Goal: Task Accomplishment & Management: Use online tool/utility

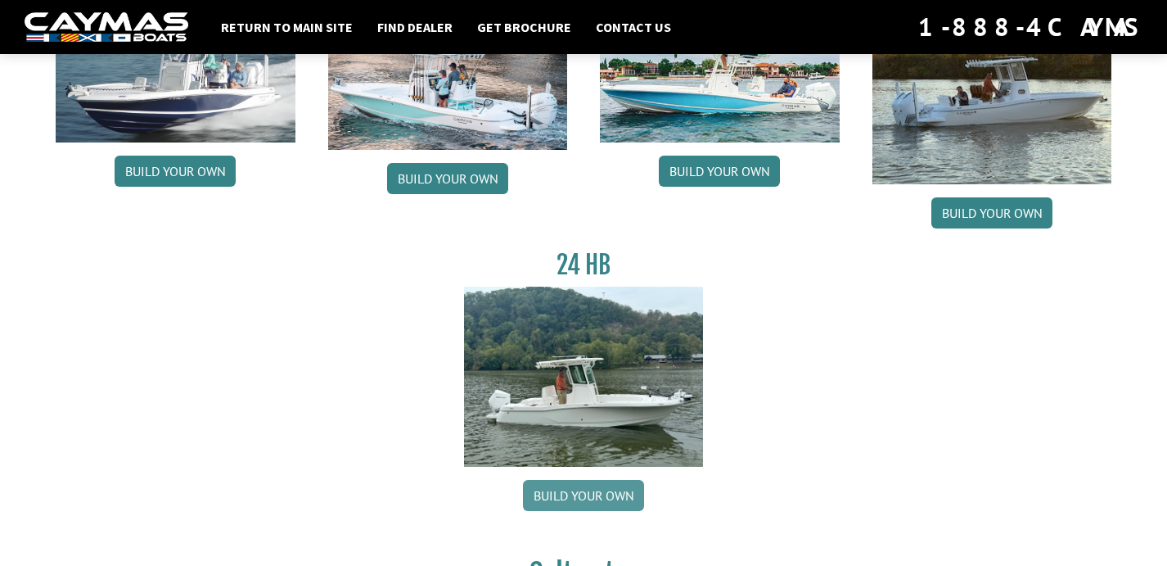
scroll to position [230, 0]
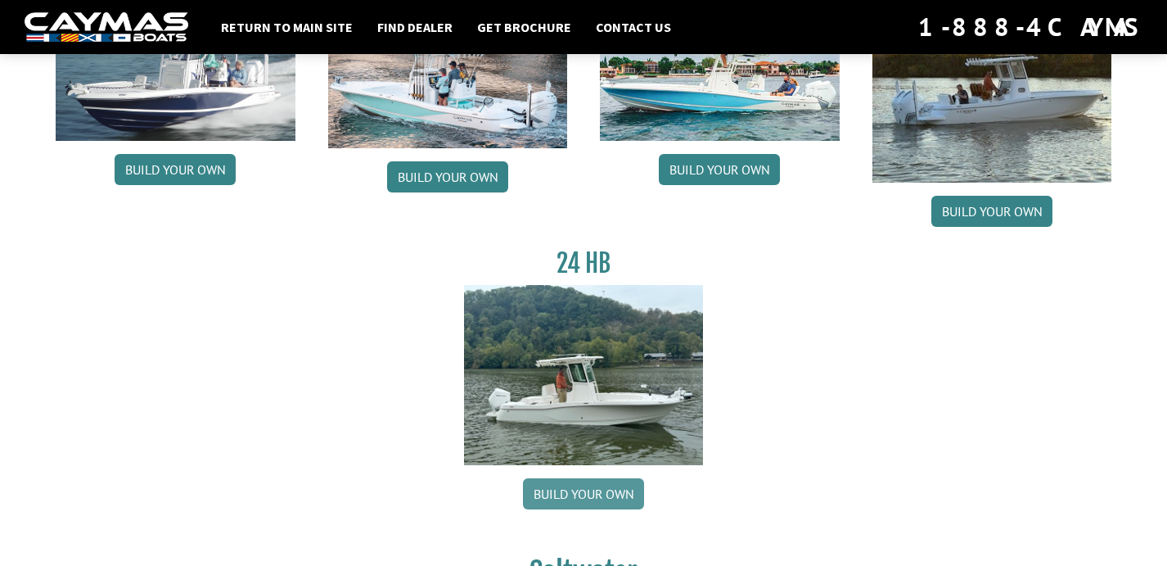
click at [559, 501] on link "Build your own" at bounding box center [583, 493] width 121 height 31
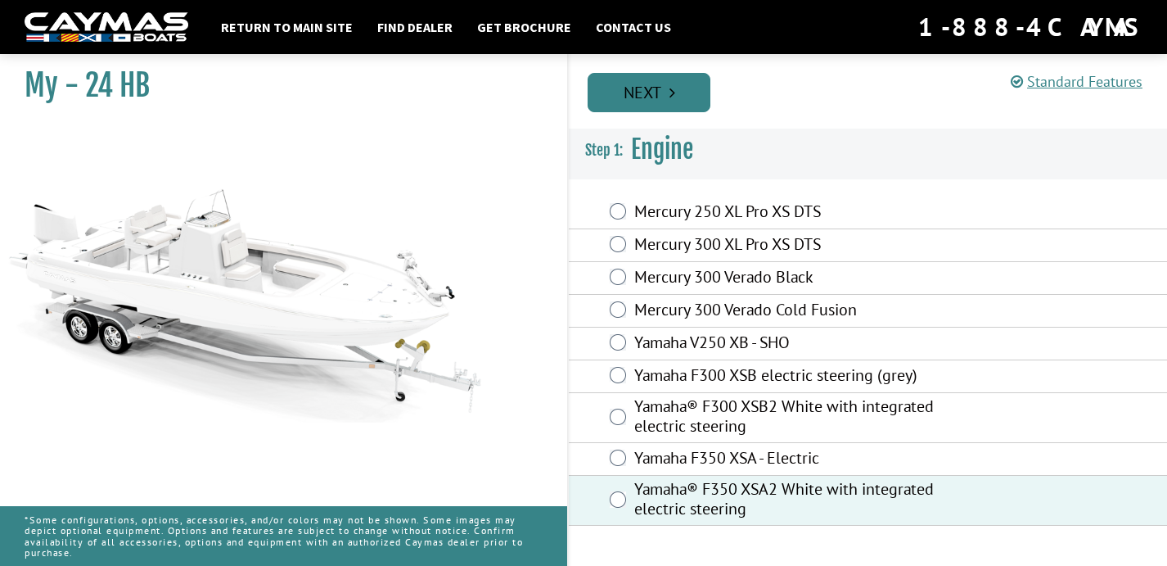
click at [673, 89] on icon "Pagination" at bounding box center [672, 92] width 6 height 16
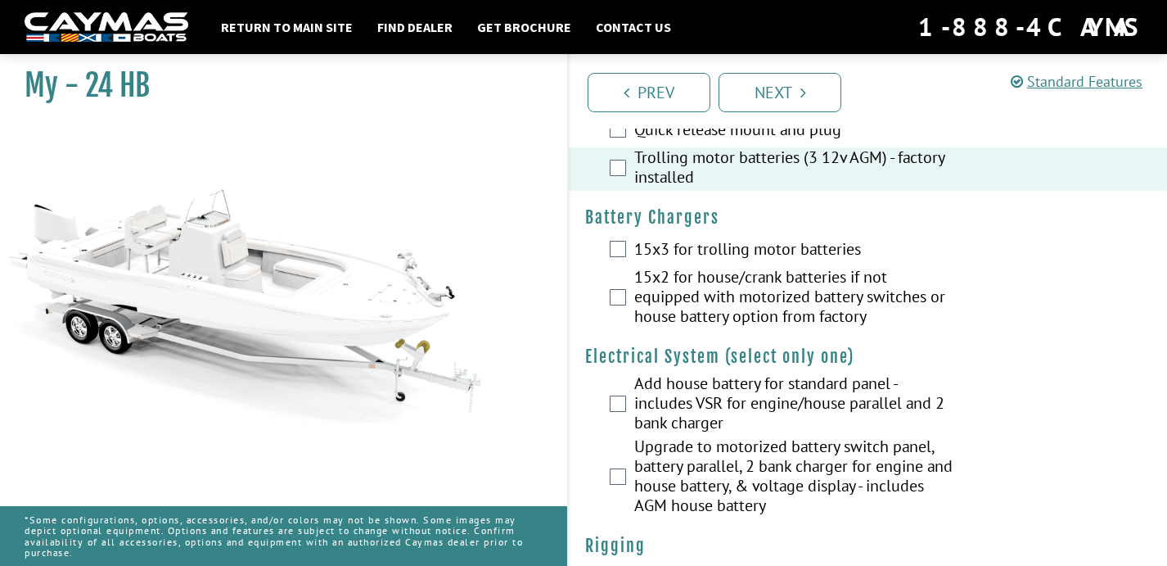
scroll to position [302, 0]
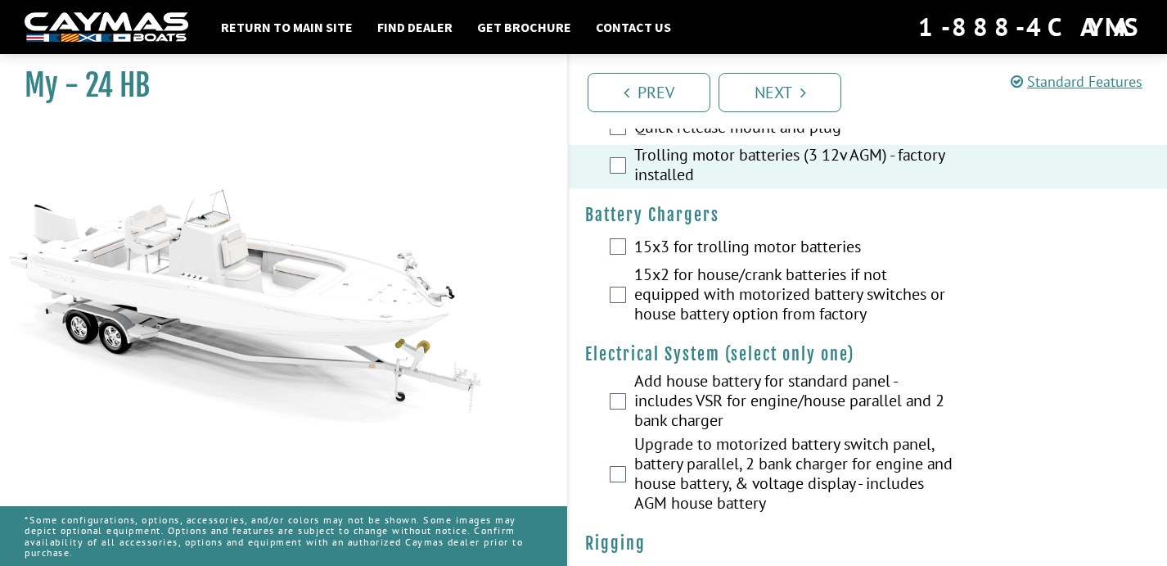
click at [627, 248] on div "15x3 for trolling motor batteries" at bounding box center [868, 248] width 598 height 33
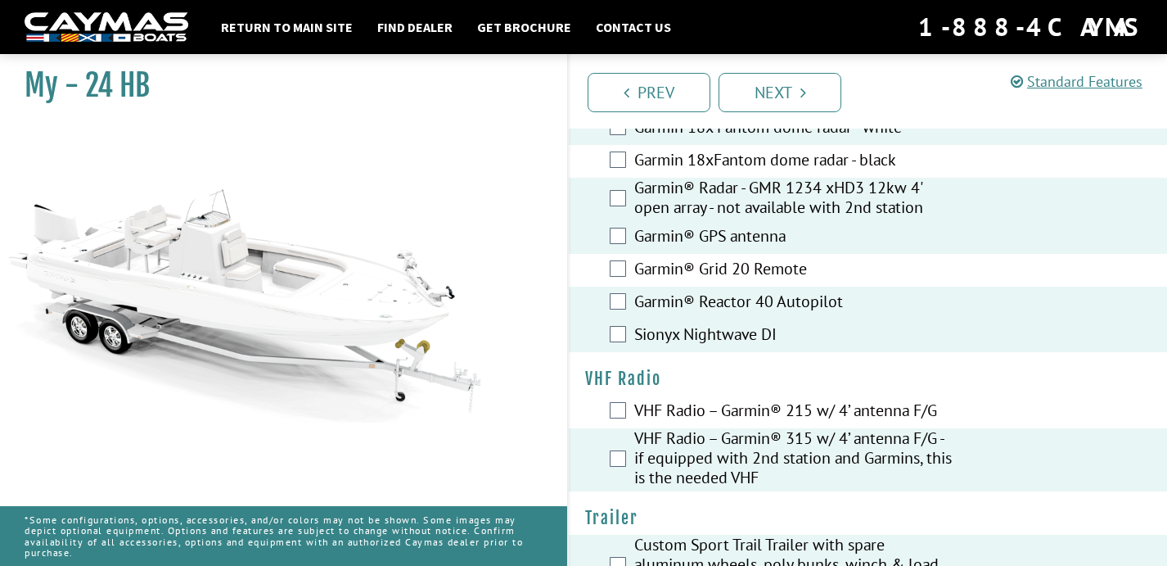
scroll to position [4361, 0]
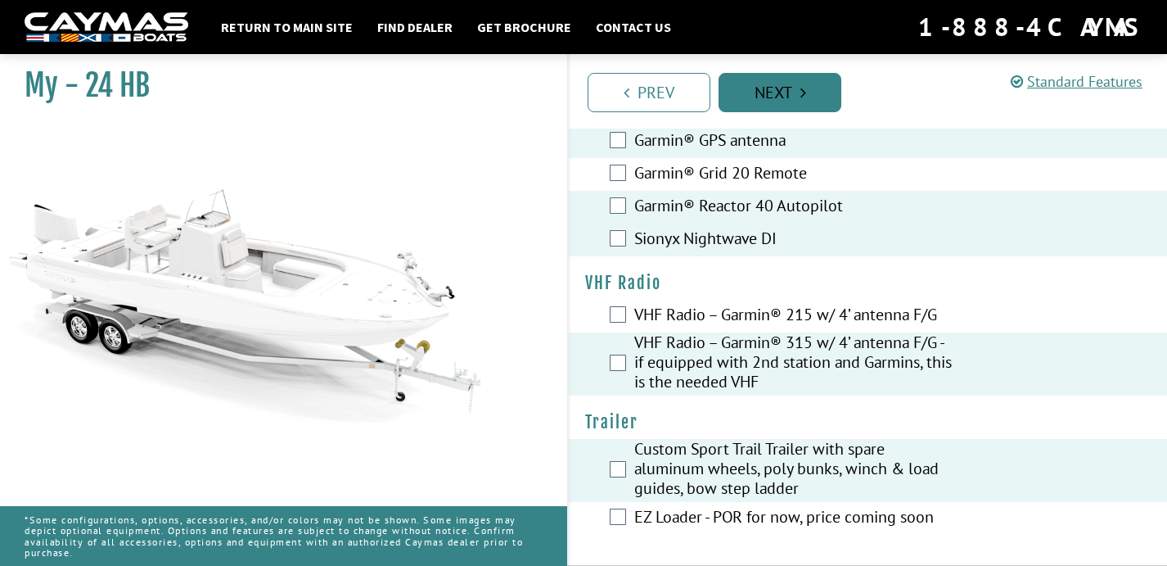
click at [780, 82] on link "Next" at bounding box center [780, 92] width 123 height 39
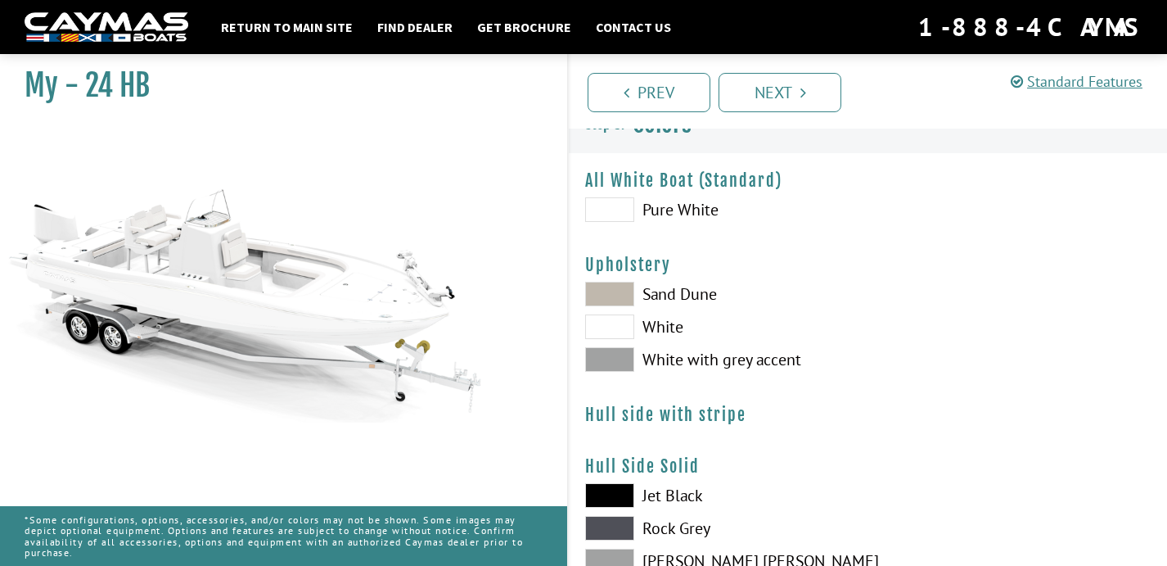
scroll to position [0, 0]
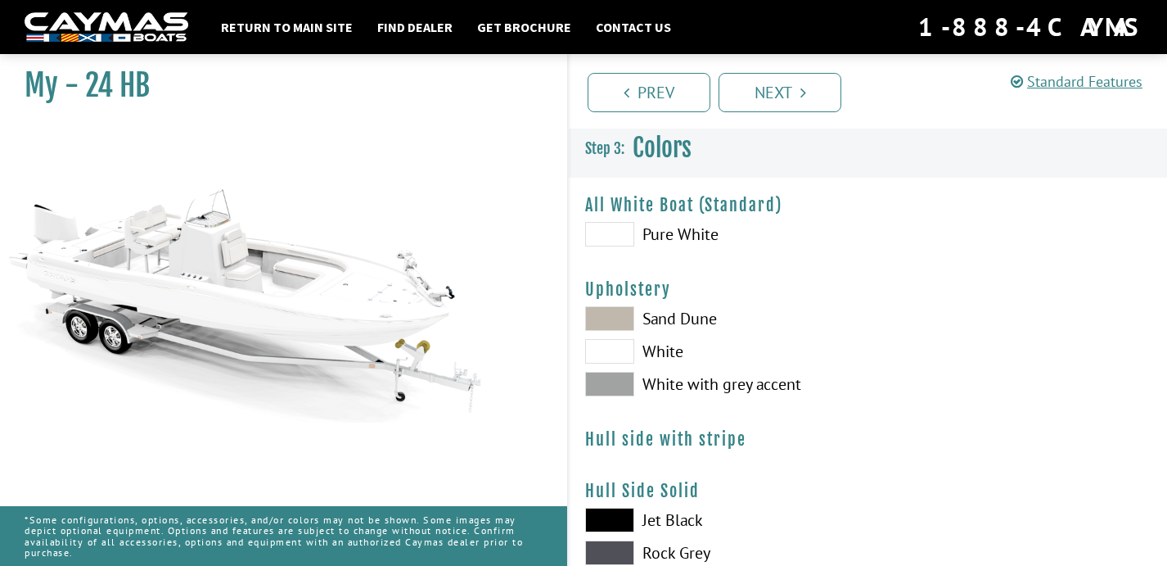
click at [615, 241] on span at bounding box center [609, 234] width 49 height 25
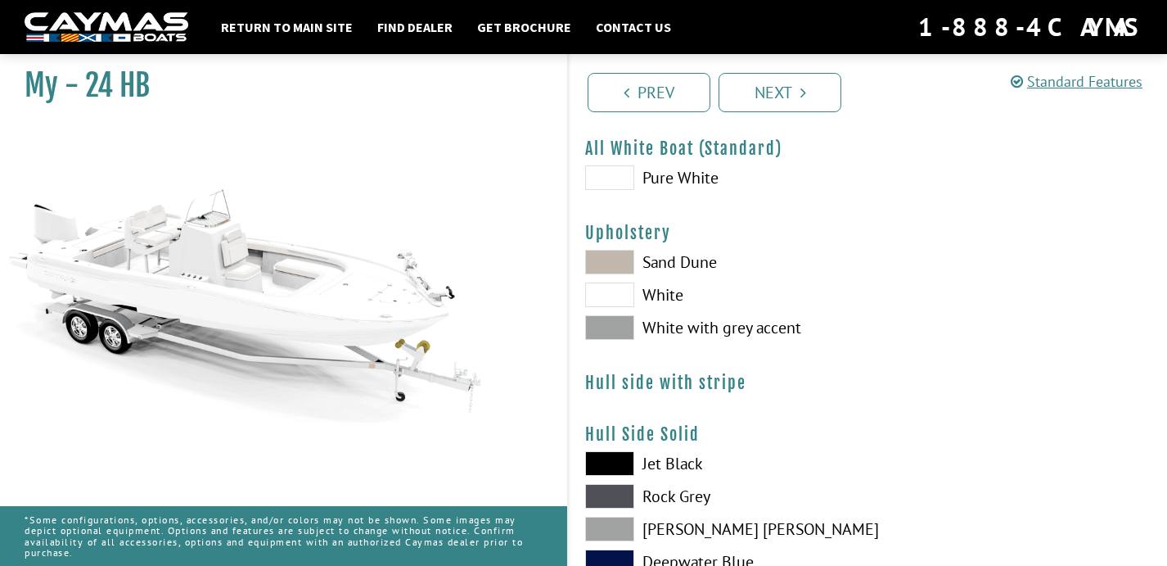
scroll to position [65, 0]
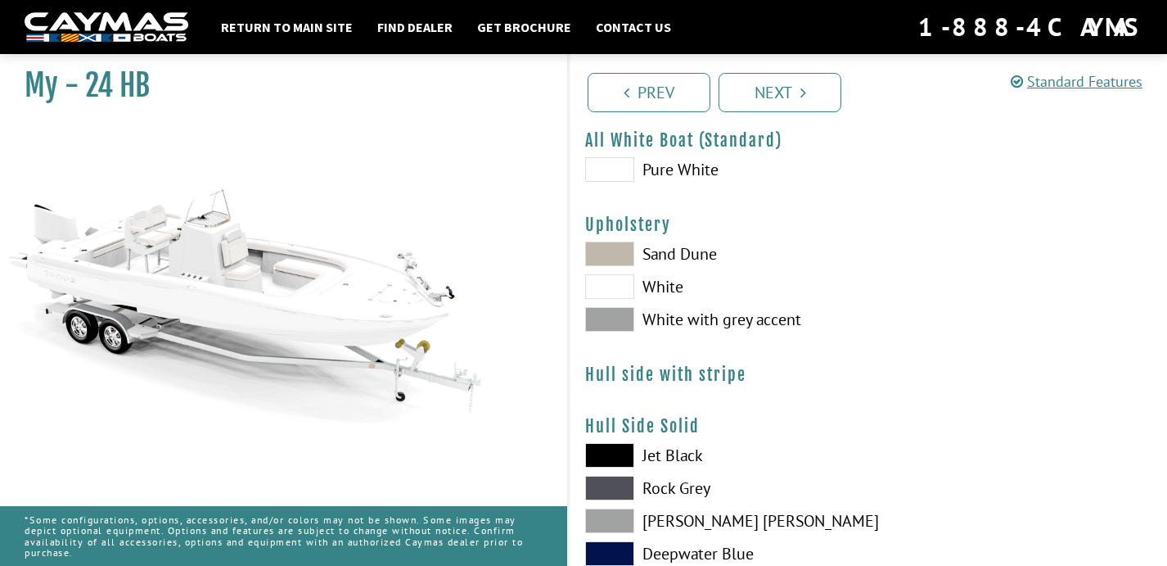
click at [616, 314] on span at bounding box center [609, 319] width 49 height 25
click at [599, 278] on span at bounding box center [609, 286] width 49 height 25
click at [608, 256] on span at bounding box center [609, 253] width 49 height 25
click at [610, 282] on span at bounding box center [609, 286] width 49 height 25
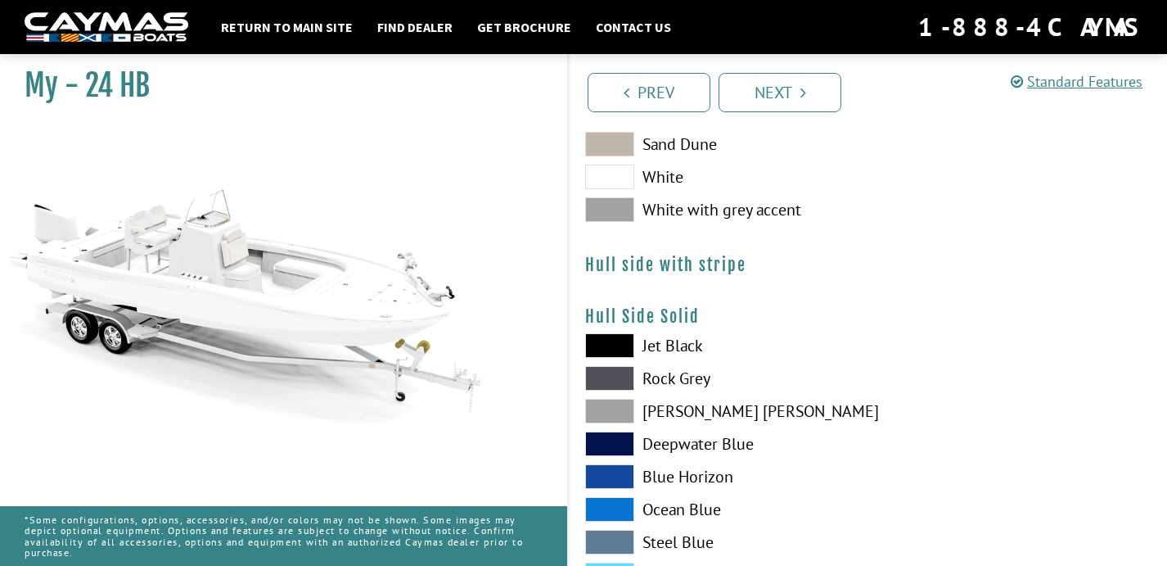
scroll to position [193, 0]
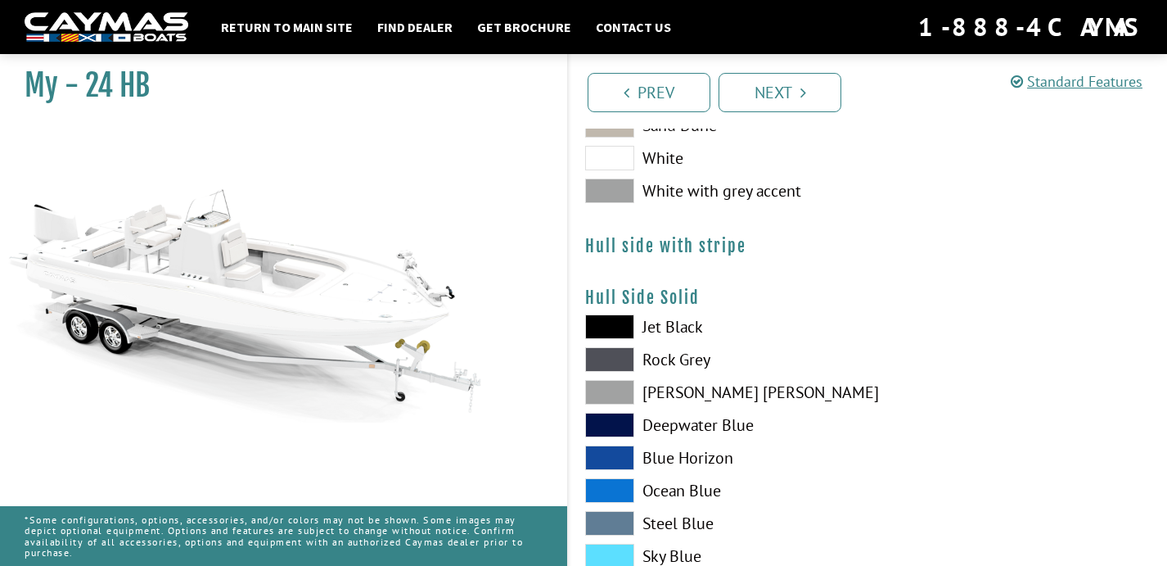
click at [615, 480] on span at bounding box center [609, 490] width 49 height 25
click at [616, 442] on div "Jet Black Rock Grey Dove Gray Deepwater Blue Blue Horizon Ocean Blue" at bounding box center [719, 494] width 300 height 360
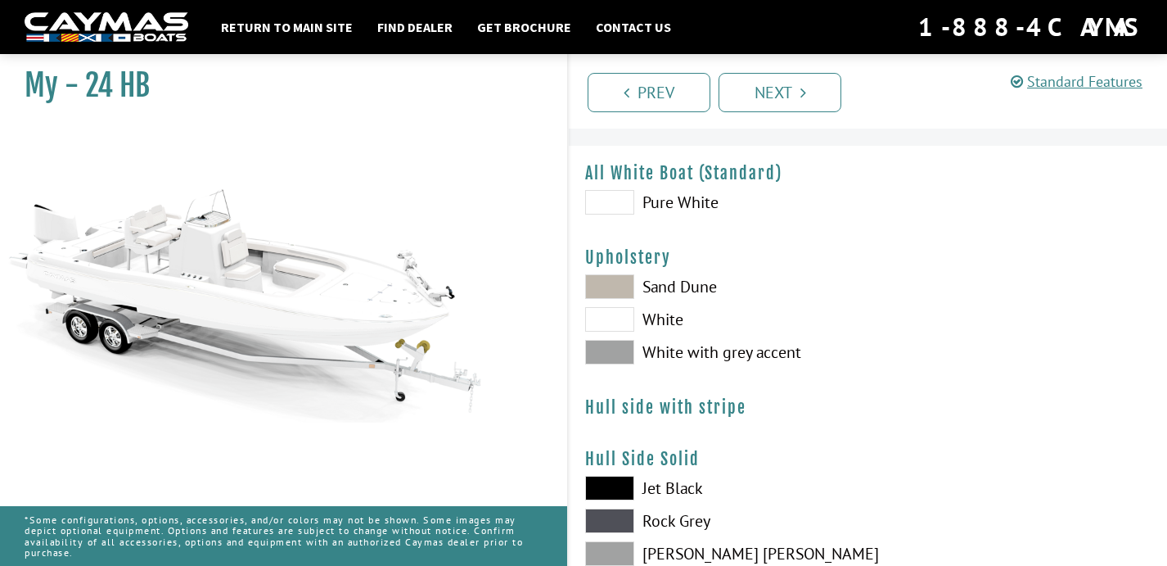
scroll to position [24, 0]
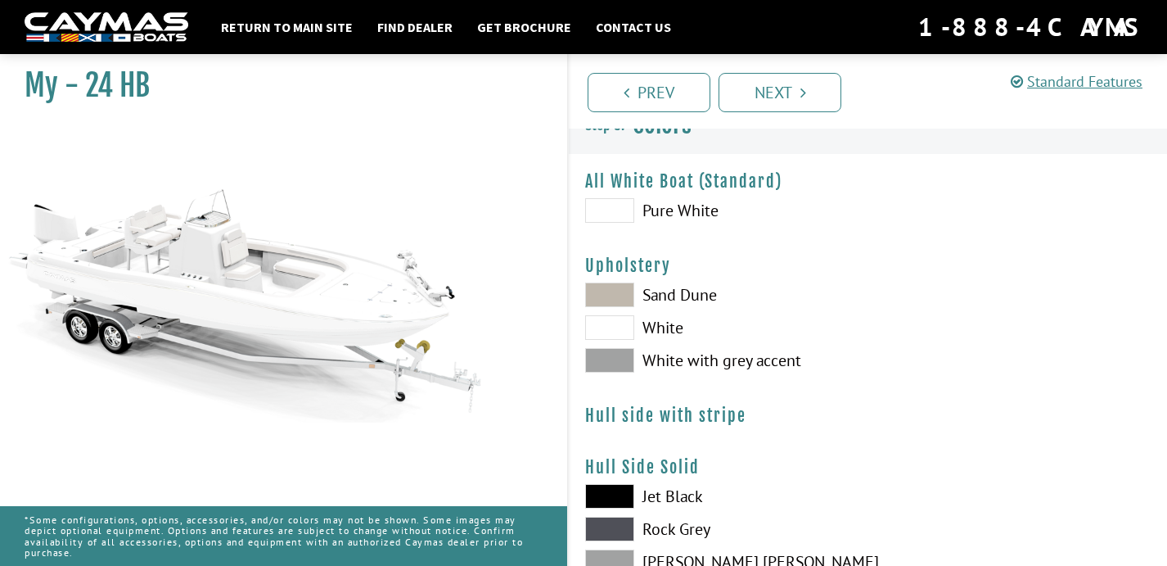
click at [620, 201] on span at bounding box center [609, 210] width 49 height 25
click at [621, 213] on span at bounding box center [609, 210] width 49 height 25
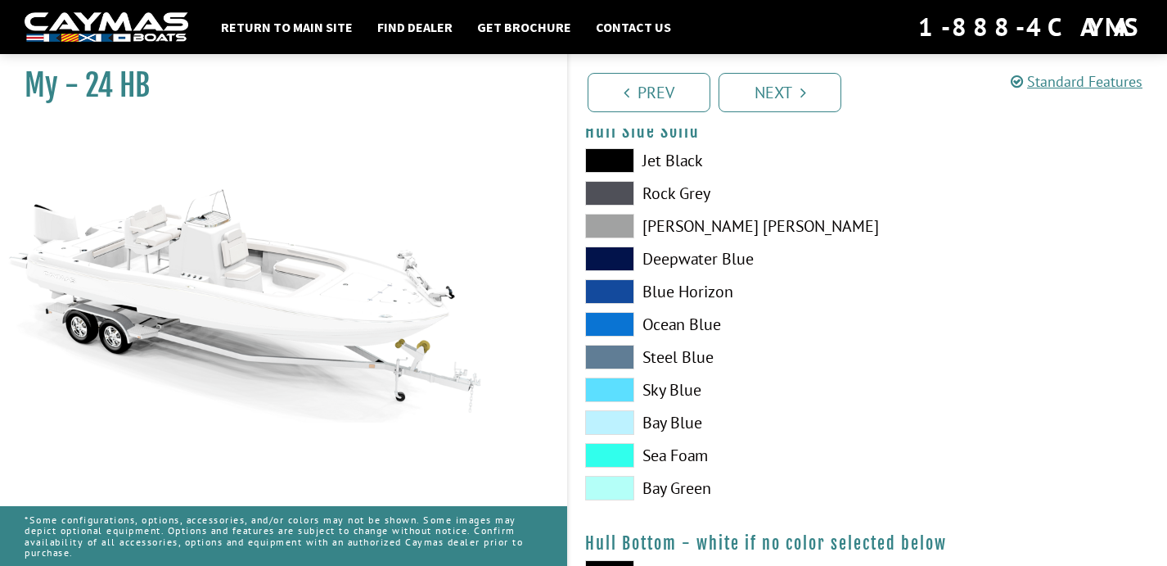
scroll to position [360, 0]
click at [615, 393] on span at bounding box center [609, 388] width 49 height 25
click at [620, 444] on span at bounding box center [609, 454] width 49 height 25
click at [631, 489] on span at bounding box center [609, 487] width 49 height 25
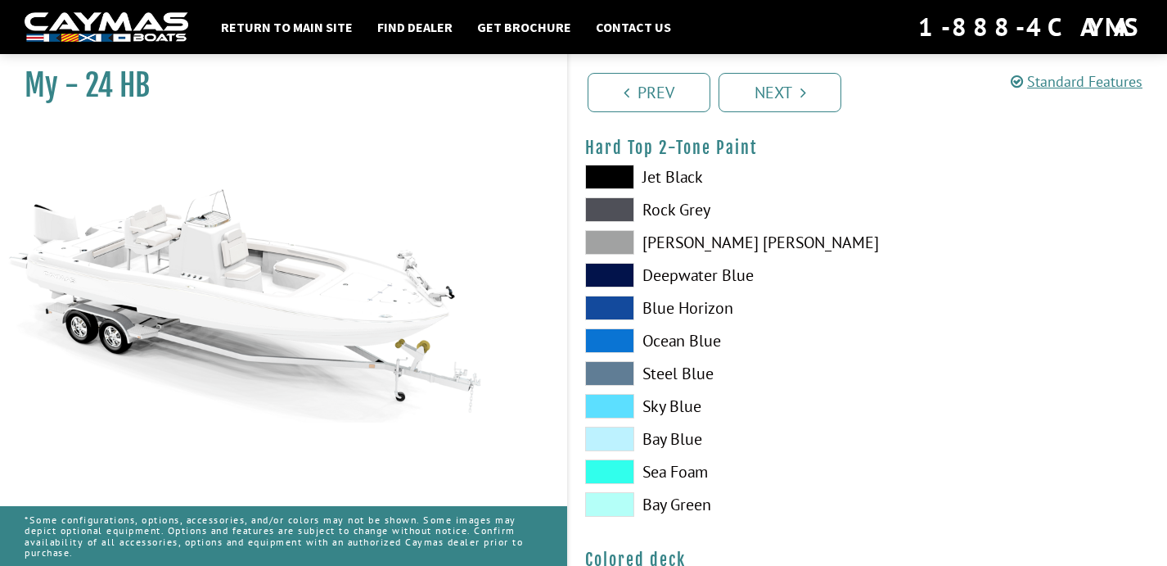
scroll to position [1218, 0]
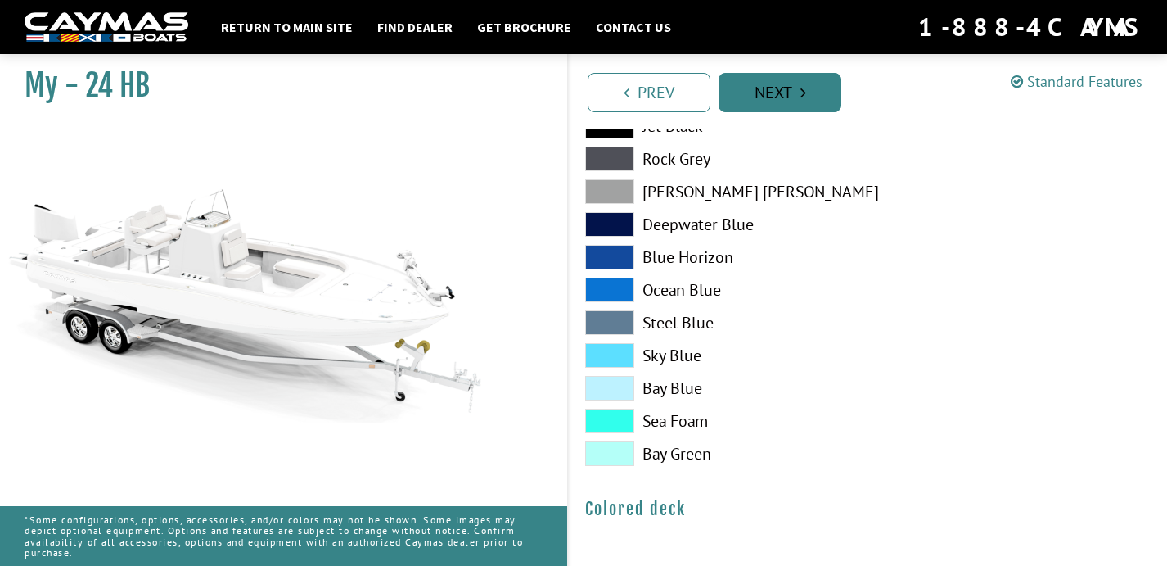
click at [811, 93] on link "Next" at bounding box center [780, 92] width 123 height 39
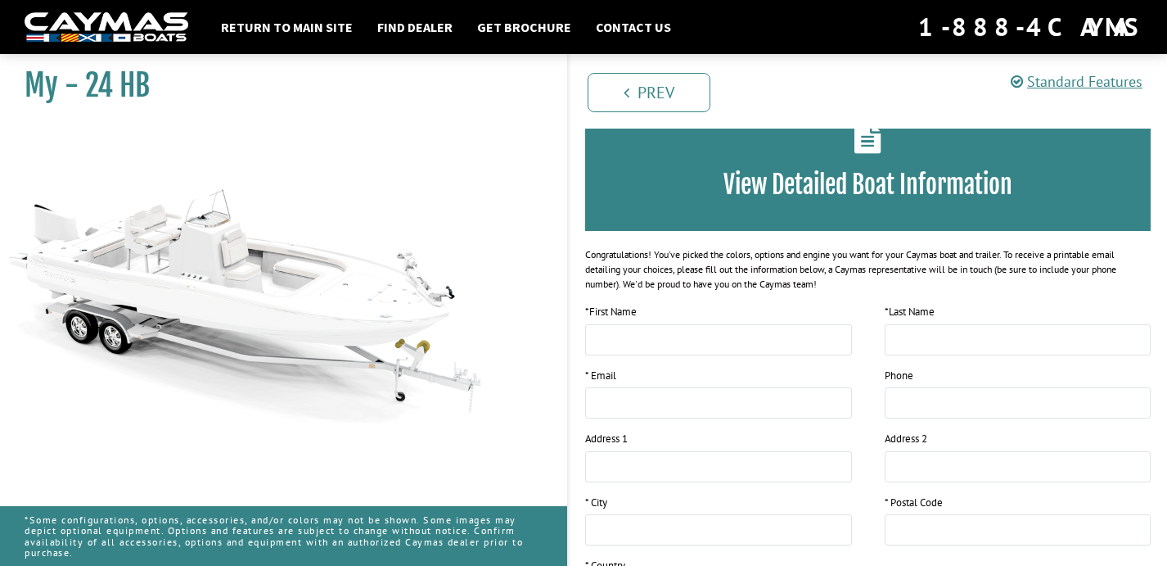
scroll to position [0, 0]
